Goal: Navigation & Orientation: Find specific page/section

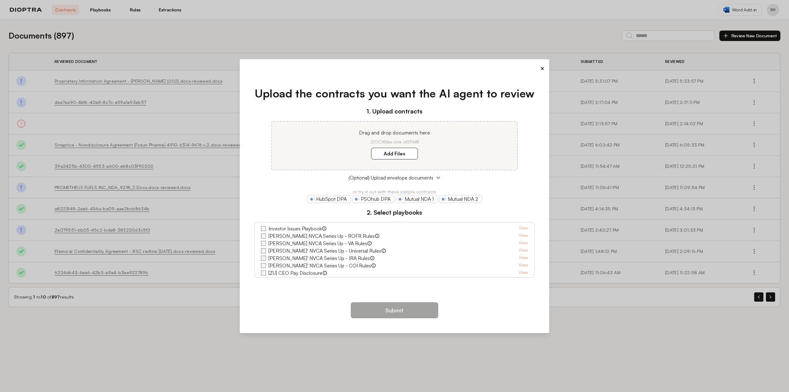
click at [540, 67] on button "×" at bounding box center [542, 68] width 4 height 9
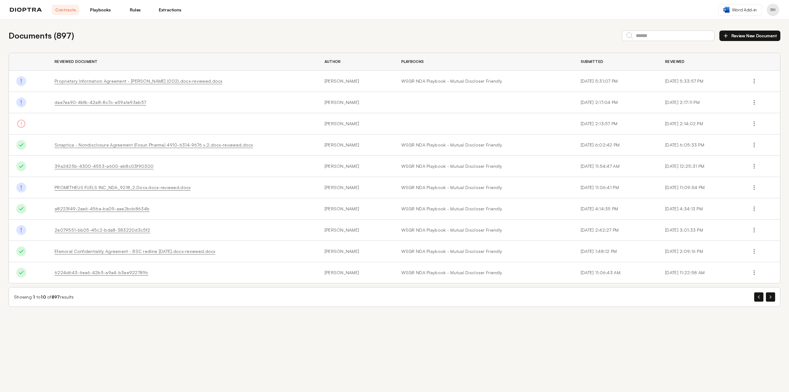
click at [770, 8] on button "Profile menu" at bounding box center [773, 10] width 12 height 12
click at [669, 21] on div "Documents ( 897 ) Review New Document Reviewed Document Author Playbooks Submit…" at bounding box center [394, 168] width 789 height 297
click at [173, 9] on link "Extractions" at bounding box center [169, 10] width 27 height 10
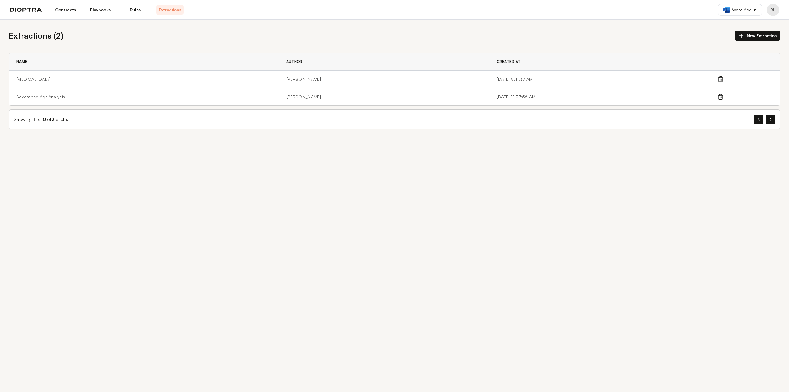
click at [69, 10] on link "Contracts" at bounding box center [65, 10] width 27 height 10
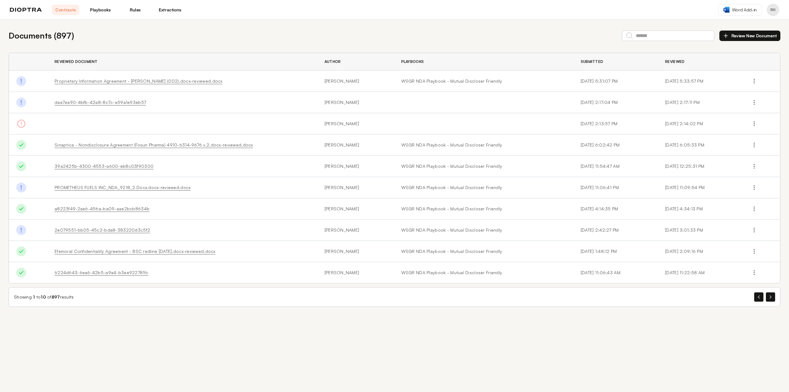
click at [180, 10] on link "Extractions" at bounding box center [169, 10] width 27 height 10
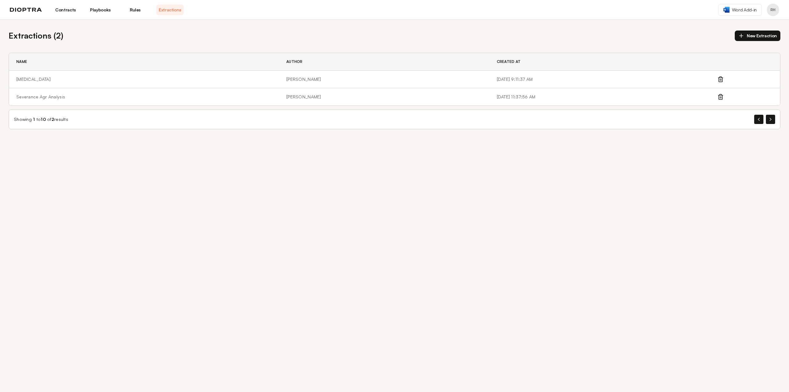
click at [67, 12] on link "Contracts" at bounding box center [65, 10] width 27 height 10
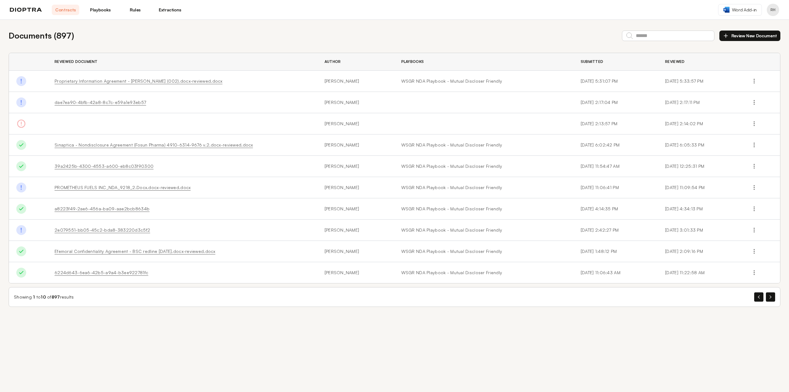
click at [772, 35] on button "Review New Document" at bounding box center [749, 36] width 61 height 10
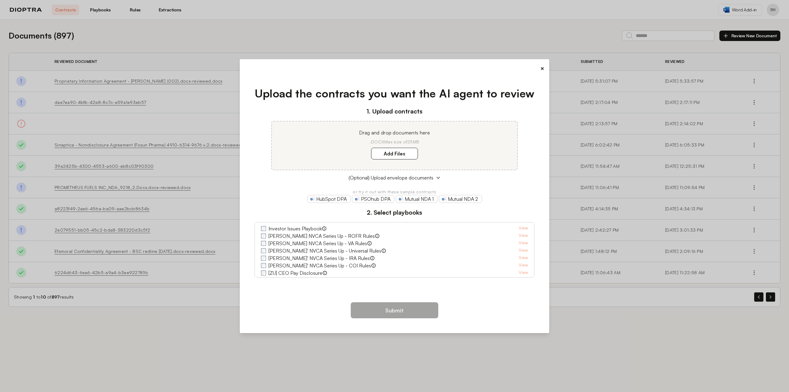
click at [541, 70] on button "×" at bounding box center [542, 68] width 4 height 9
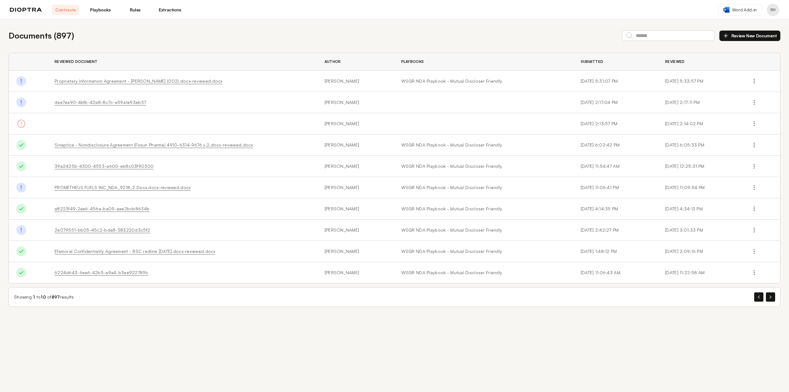
click at [772, 13] on button "Profile menu" at bounding box center [773, 10] width 12 height 12
click at [583, 35] on div "Documents ( 897 ) Review New Document" at bounding box center [395, 36] width 772 height 12
click at [768, 7] on button "Profile menu" at bounding box center [773, 10] width 12 height 12
click at [745, 27] on button "Profile" at bounding box center [749, 25] width 59 height 11
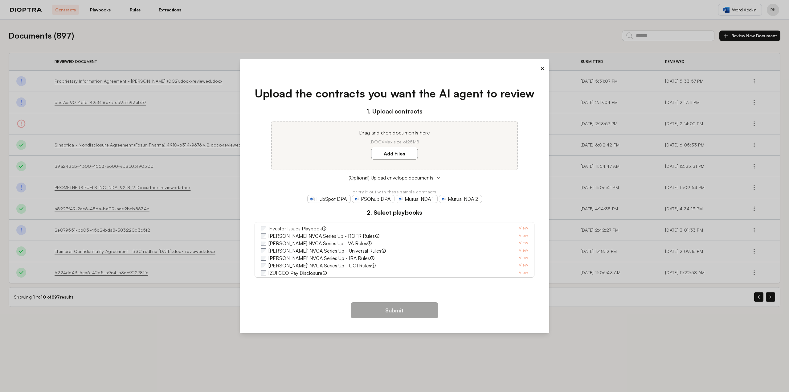
click at [540, 68] on button "×" at bounding box center [542, 68] width 4 height 9
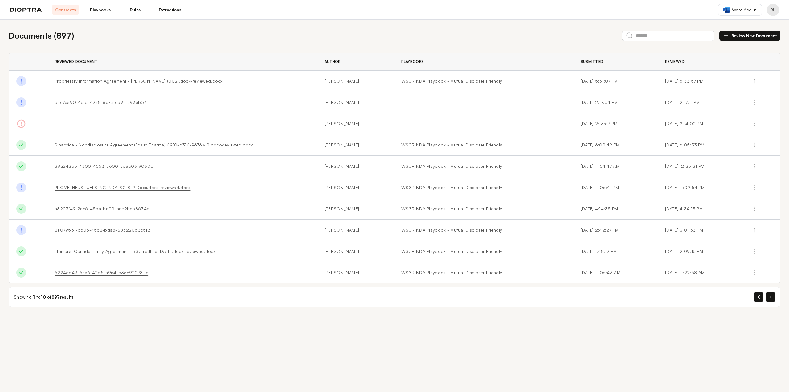
click at [540, 39] on div "Documents ( 897 ) Review New Document" at bounding box center [395, 36] width 772 height 12
